Goal: Complete application form

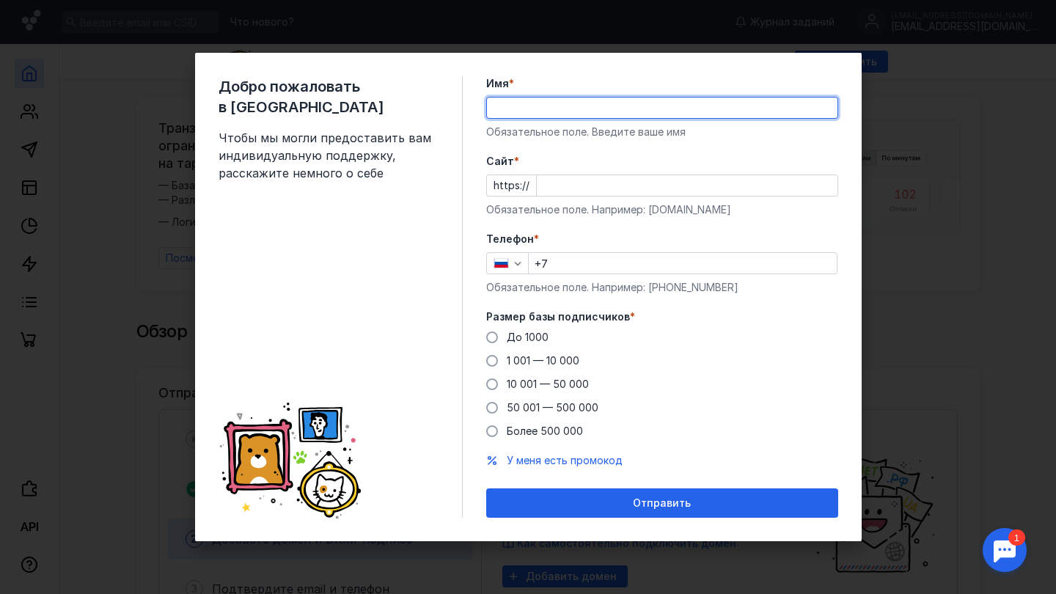
type input """
type input "[PERSON_NAME]"
click at [693, 130] on div "Обязательное поле. Введите ваше имя" at bounding box center [662, 132] width 352 height 15
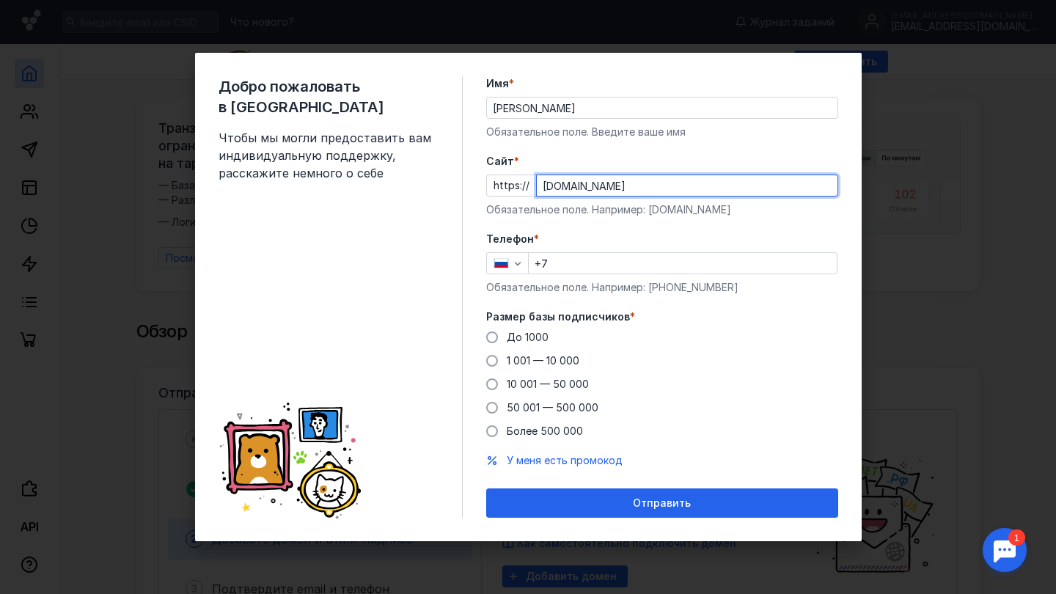
type input "[DOMAIN_NAME]"
click at [603, 276] on div "Телефон * +7 Обязательное поле. Например: [PHONE_NUMBER]" at bounding box center [662, 263] width 352 height 63
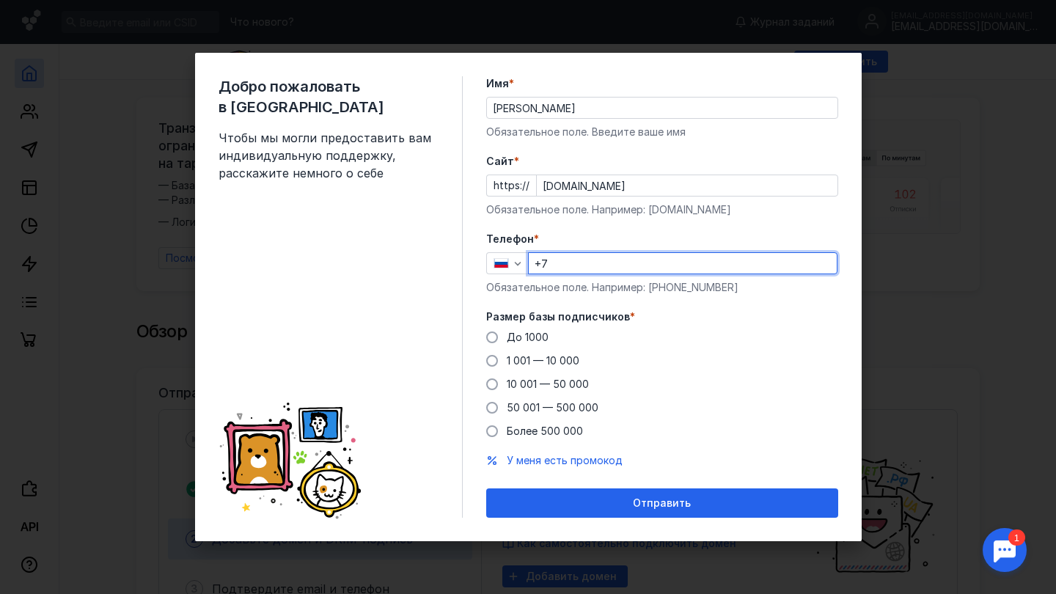
click at [603, 259] on input "+7" at bounding box center [683, 263] width 308 height 21
type input "[PHONE_NUMBER]"
click at [532, 358] on span "1 001 — 10 000" at bounding box center [543, 360] width 73 height 12
click at [0, 0] on input "1 001 — 10 000" at bounding box center [0, 0] width 0 height 0
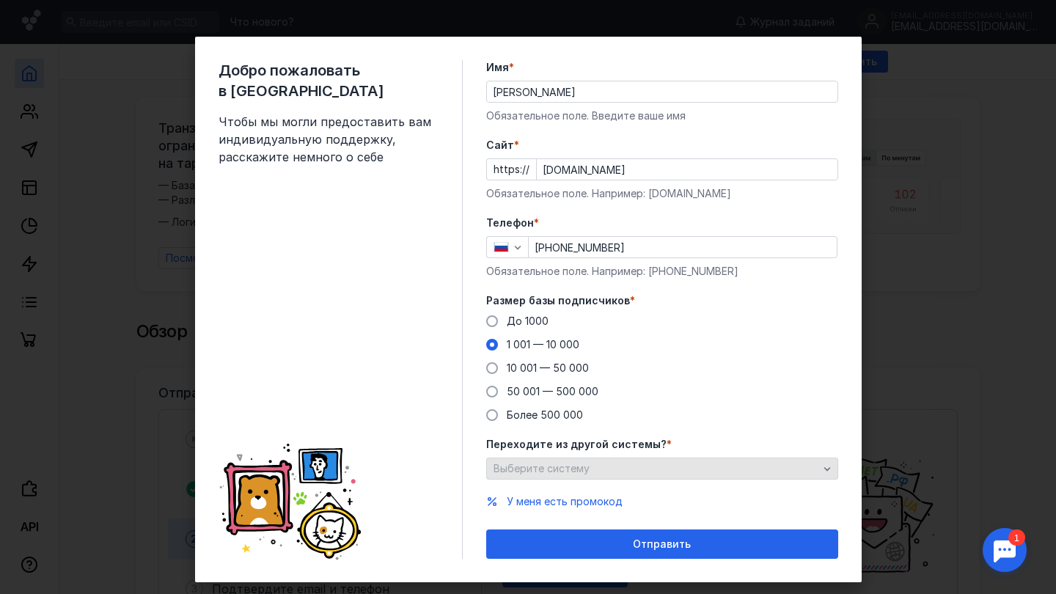
click at [545, 463] on span "Выберите систему" at bounding box center [541, 468] width 96 height 12
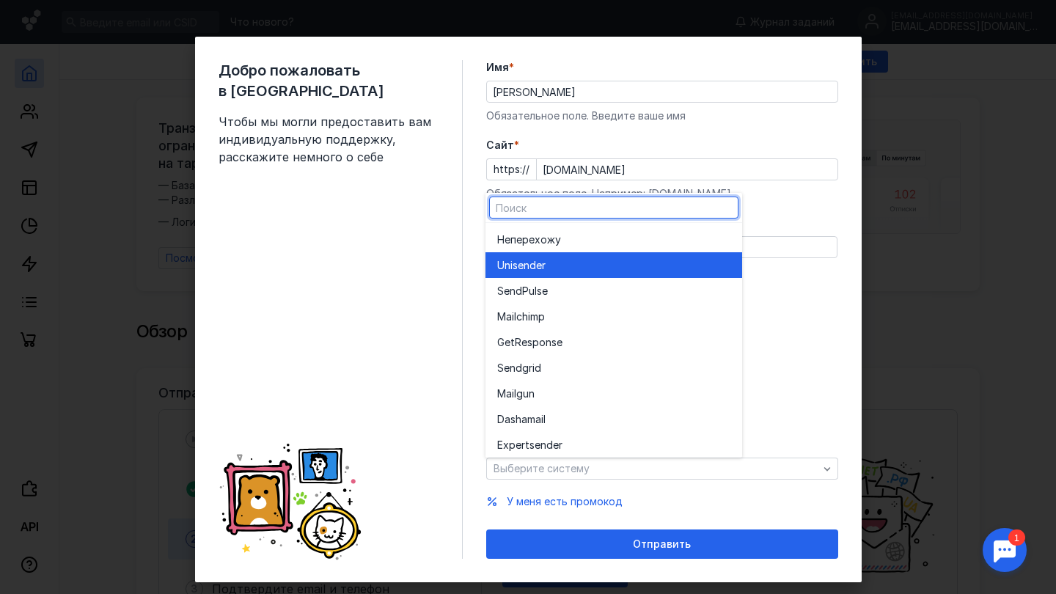
click at [566, 274] on div "Unisende r" at bounding box center [613, 265] width 233 height 26
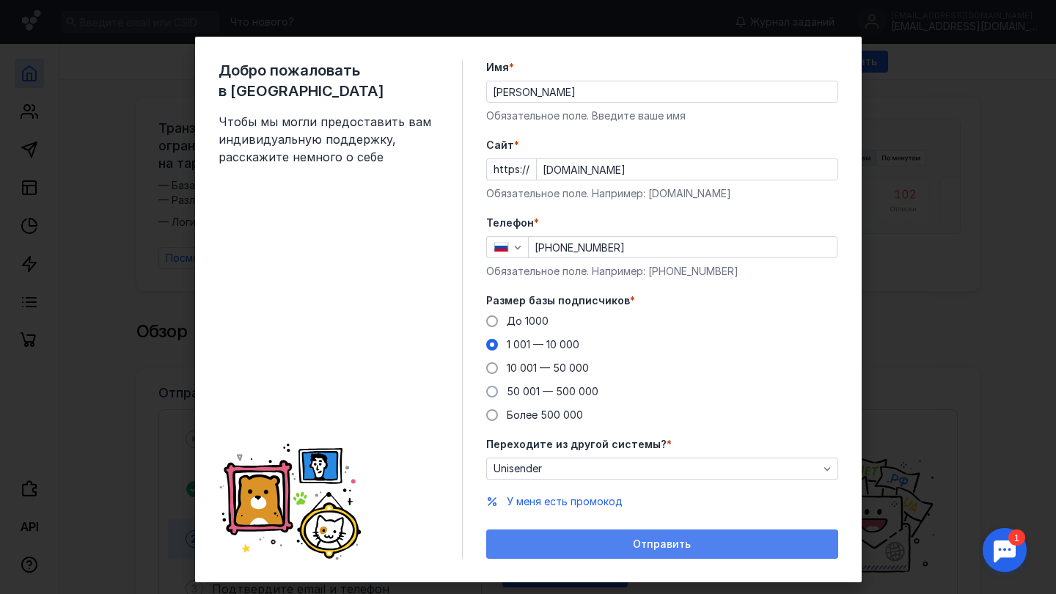
click at [593, 546] on div "Отправить" at bounding box center [661, 544] width 337 height 12
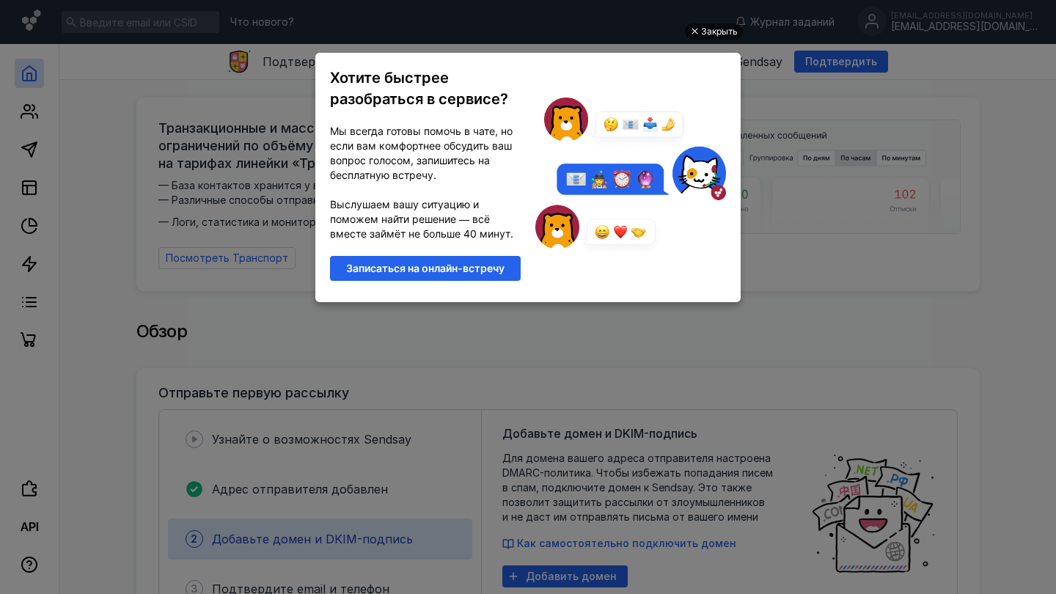
click at [719, 28] on div "Закрыть" at bounding box center [719, 31] width 37 height 16
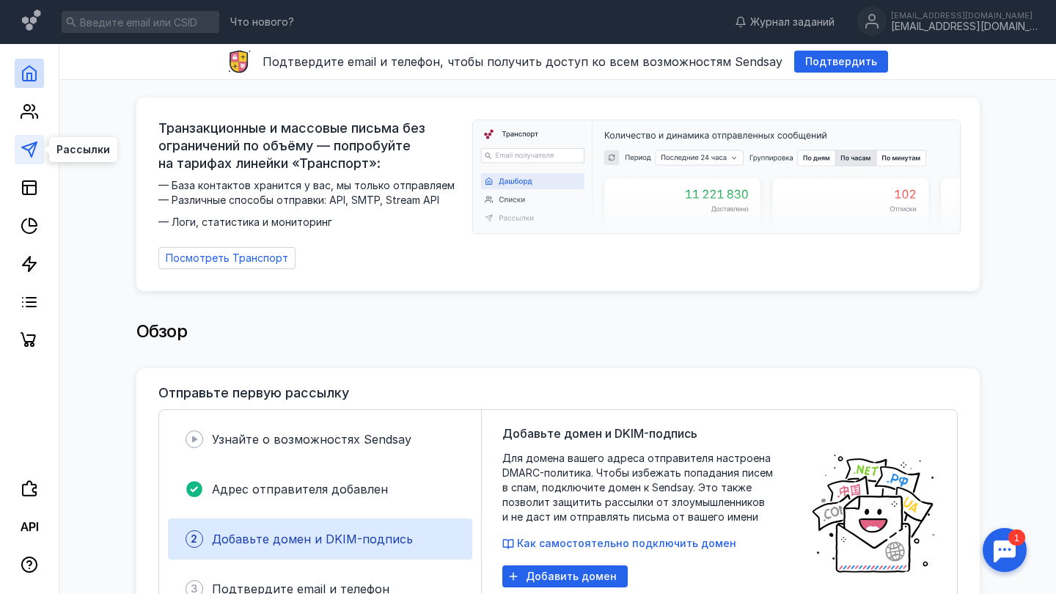
click at [26, 156] on icon at bounding box center [30, 150] width 18 height 18
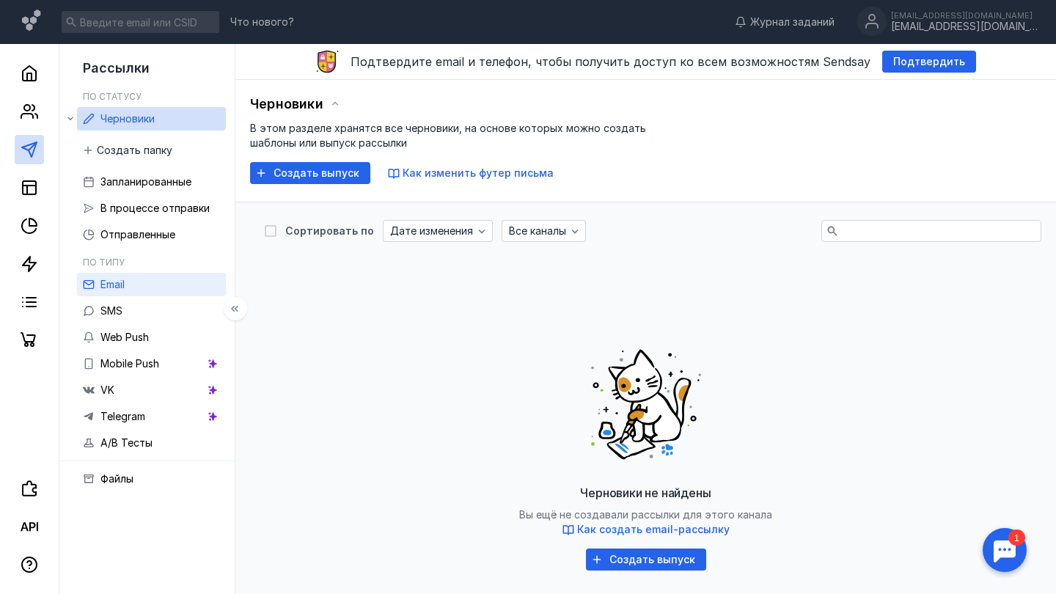
click at [199, 284] on link "Email" at bounding box center [151, 284] width 149 height 23
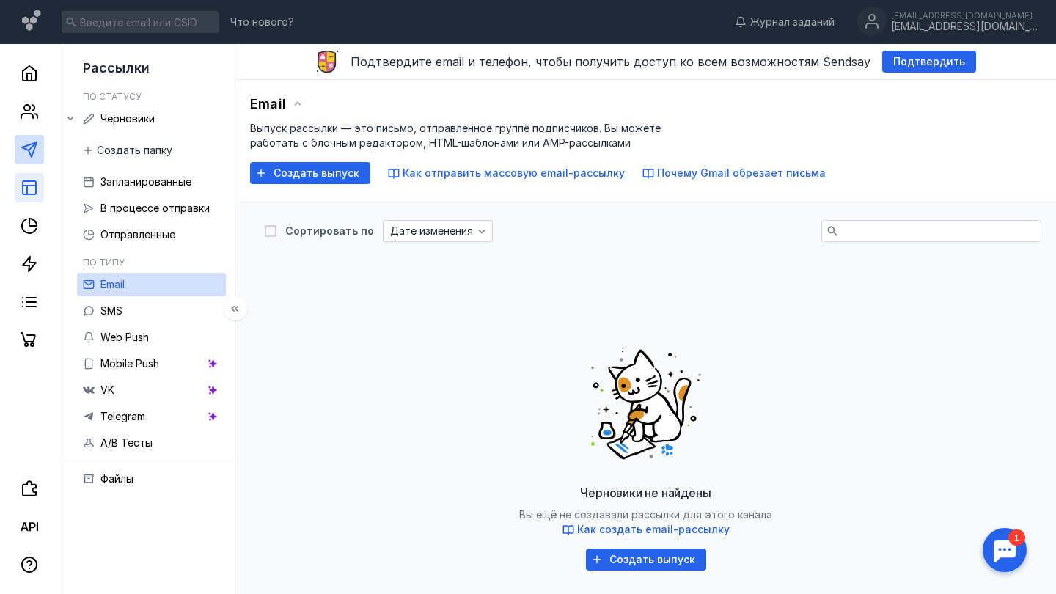
click at [39, 190] on link at bounding box center [29, 187] width 29 height 29
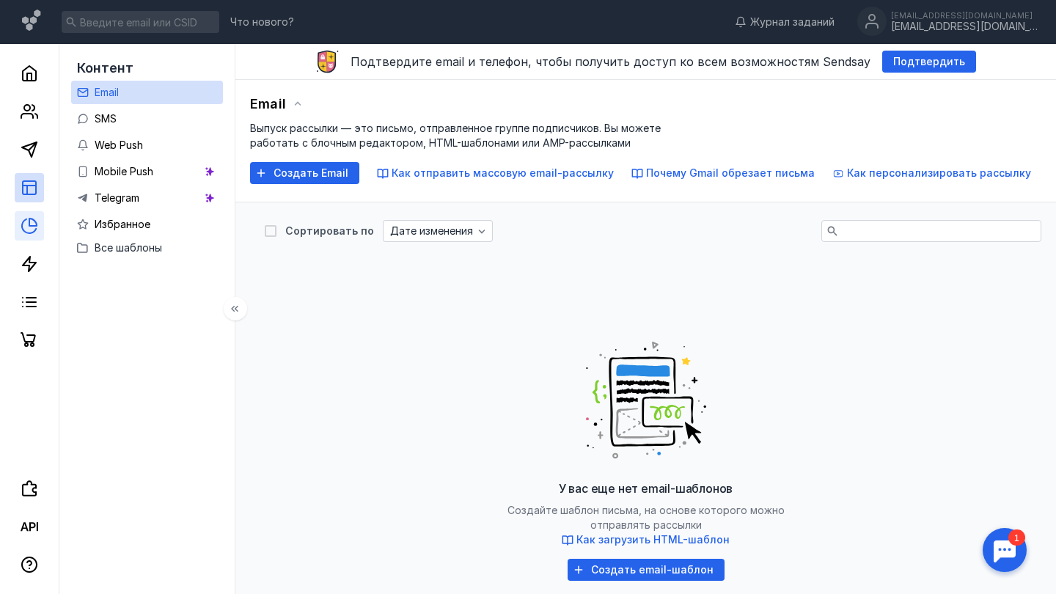
click at [39, 225] on link at bounding box center [29, 225] width 29 height 29
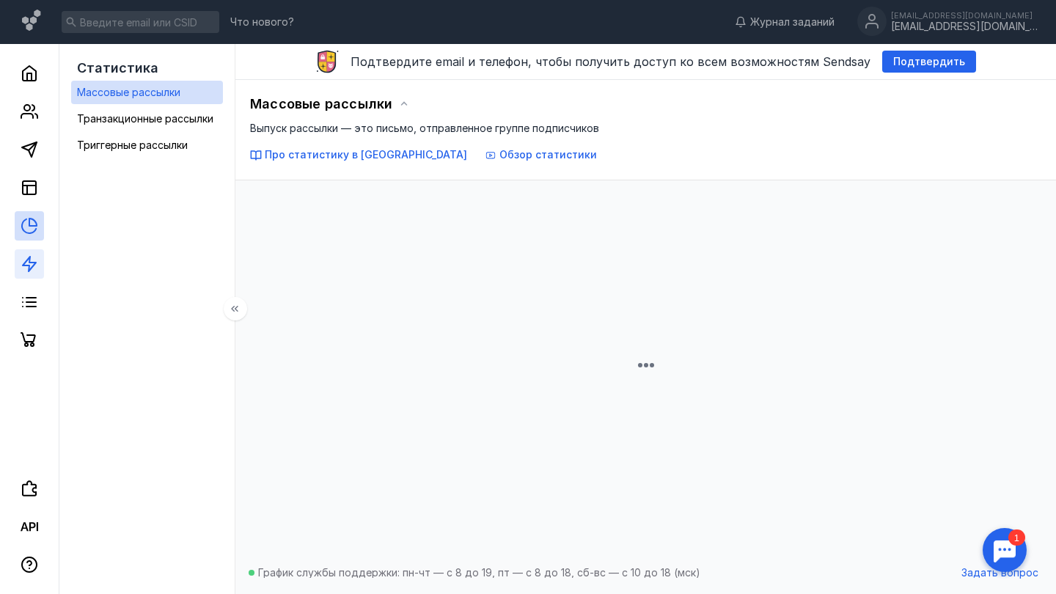
click at [41, 265] on link at bounding box center [29, 263] width 29 height 29
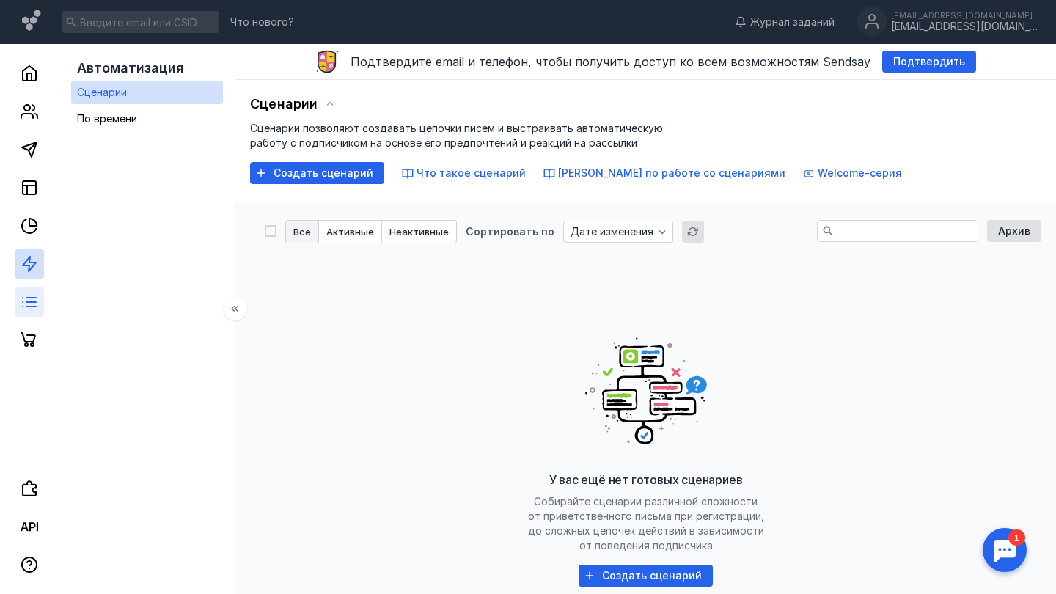
click at [38, 298] on link at bounding box center [29, 301] width 29 height 29
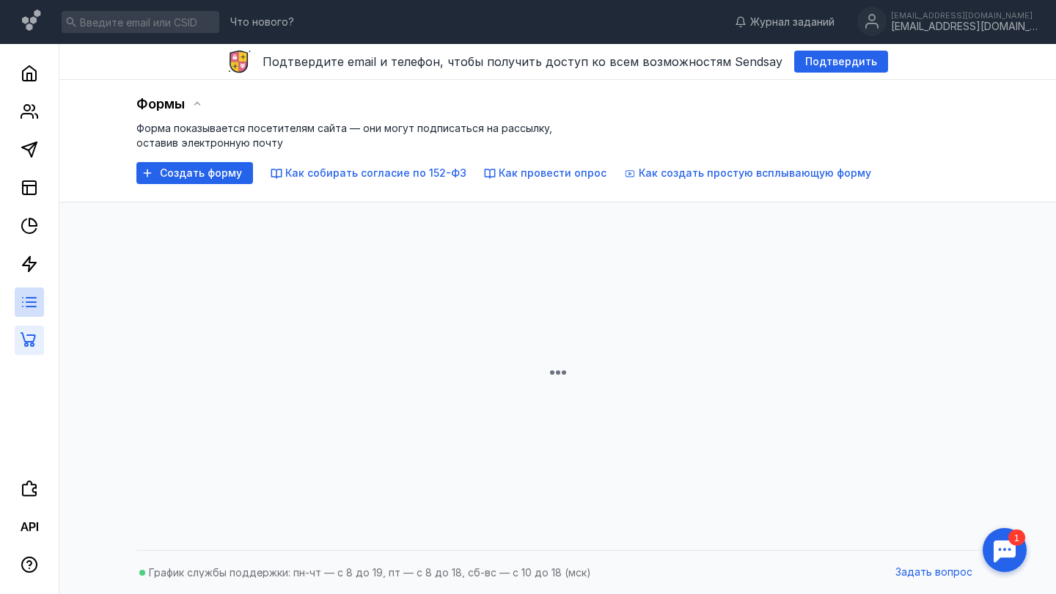
click at [39, 342] on link at bounding box center [29, 340] width 29 height 29
